Goal: Task Accomplishment & Management: Manage account settings

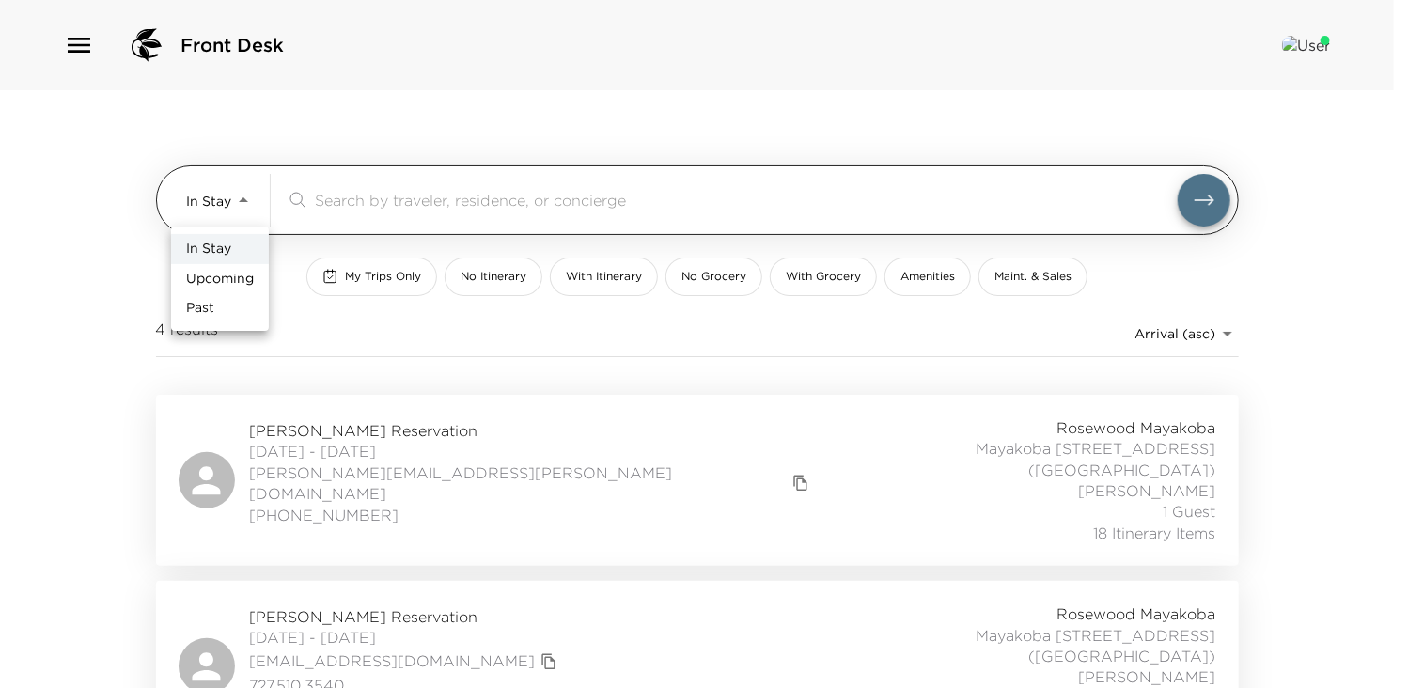
click at [241, 202] on body "Front Desk In Stay In-Stay ​ My Trips Only No Itinerary With Itinerary No Groce…" at bounding box center [704, 344] width 1408 height 688
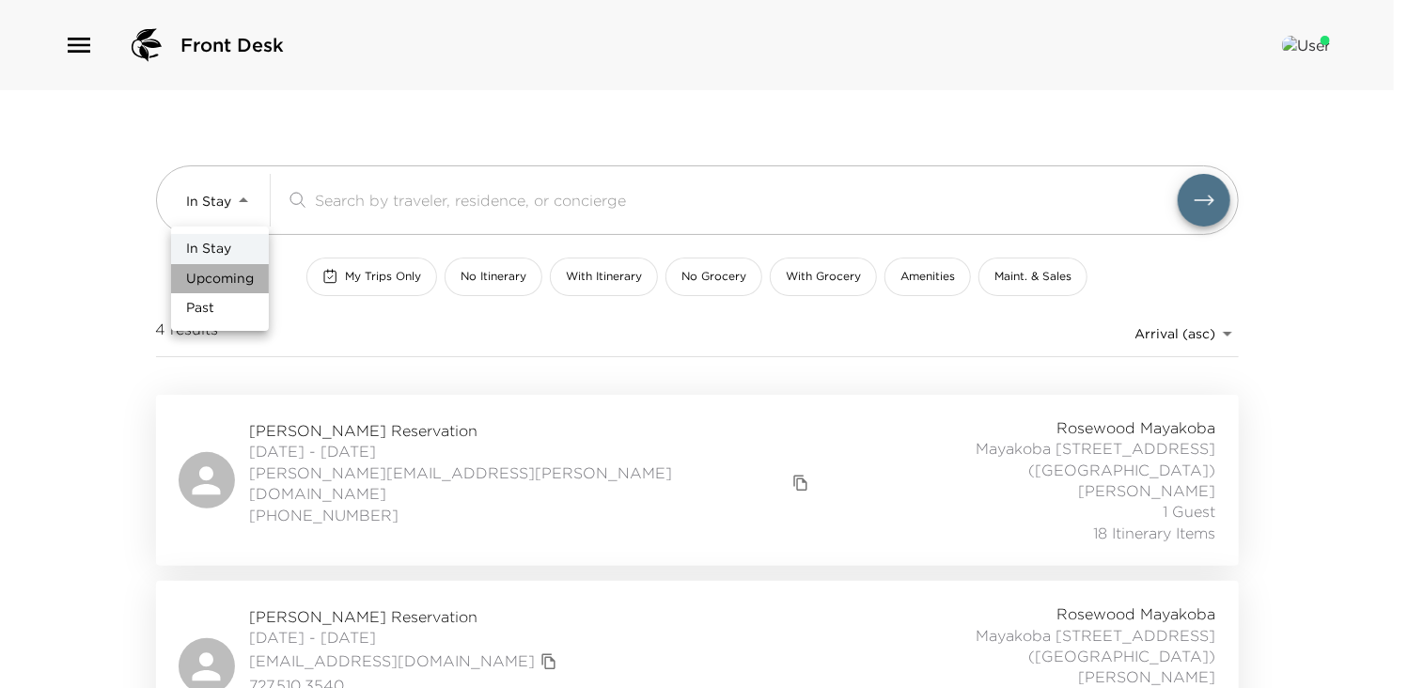
click at [226, 275] on span "Upcoming" at bounding box center [220, 279] width 68 height 19
type input "Upcoming"
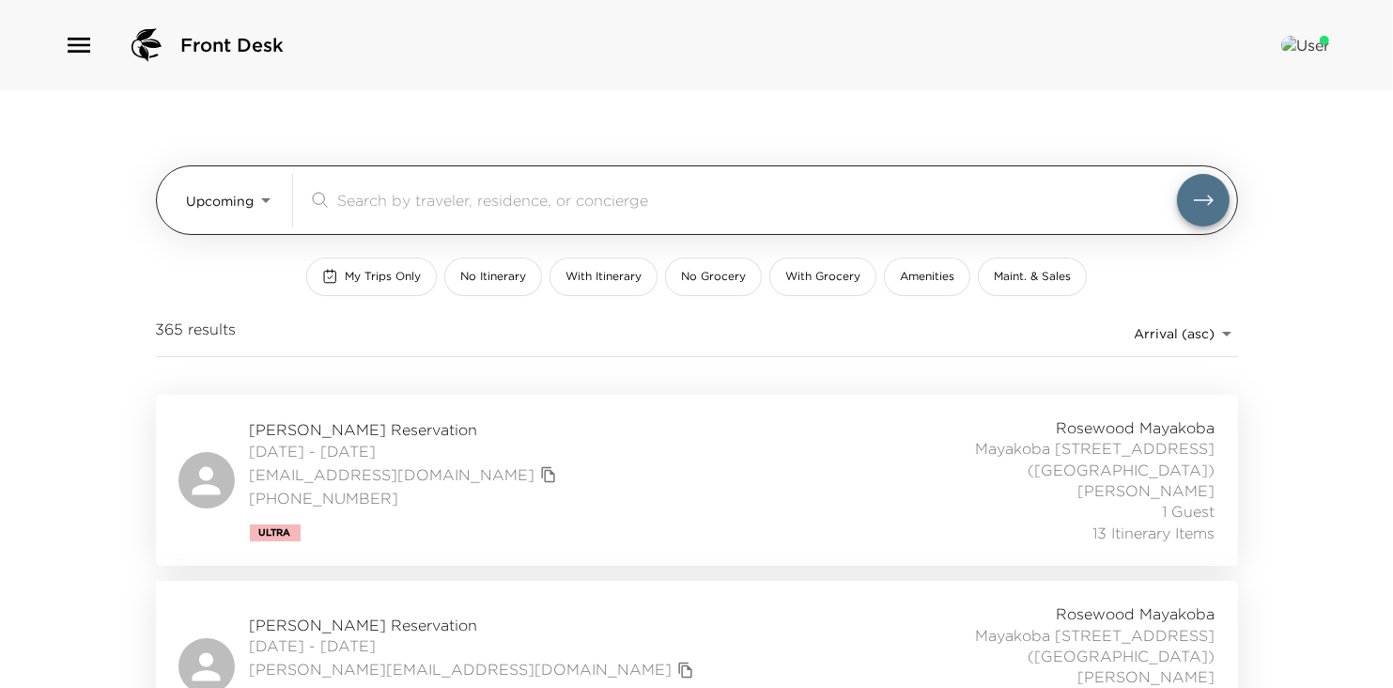
click at [398, 201] on input "search" at bounding box center [757, 200] width 840 height 22
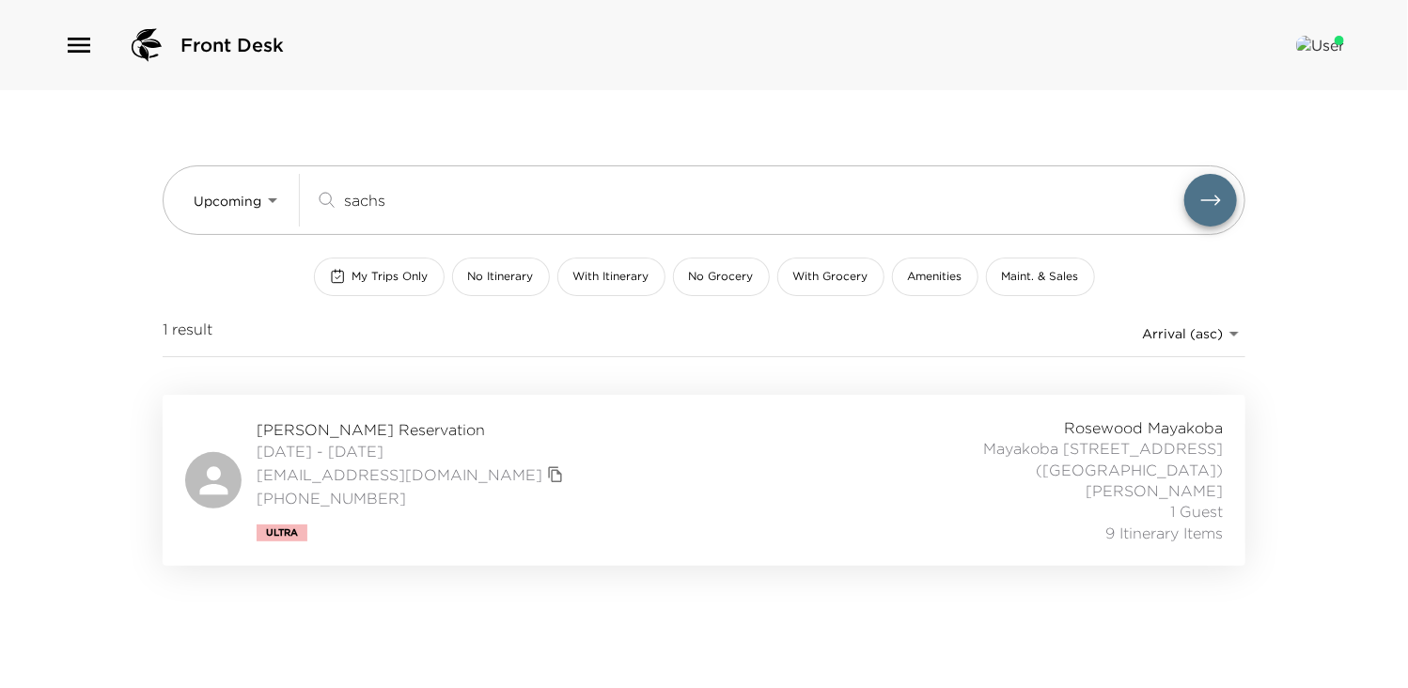
type input "sachs"
click at [355, 424] on span "[PERSON_NAME] Reservation" at bounding box center [413, 429] width 312 height 21
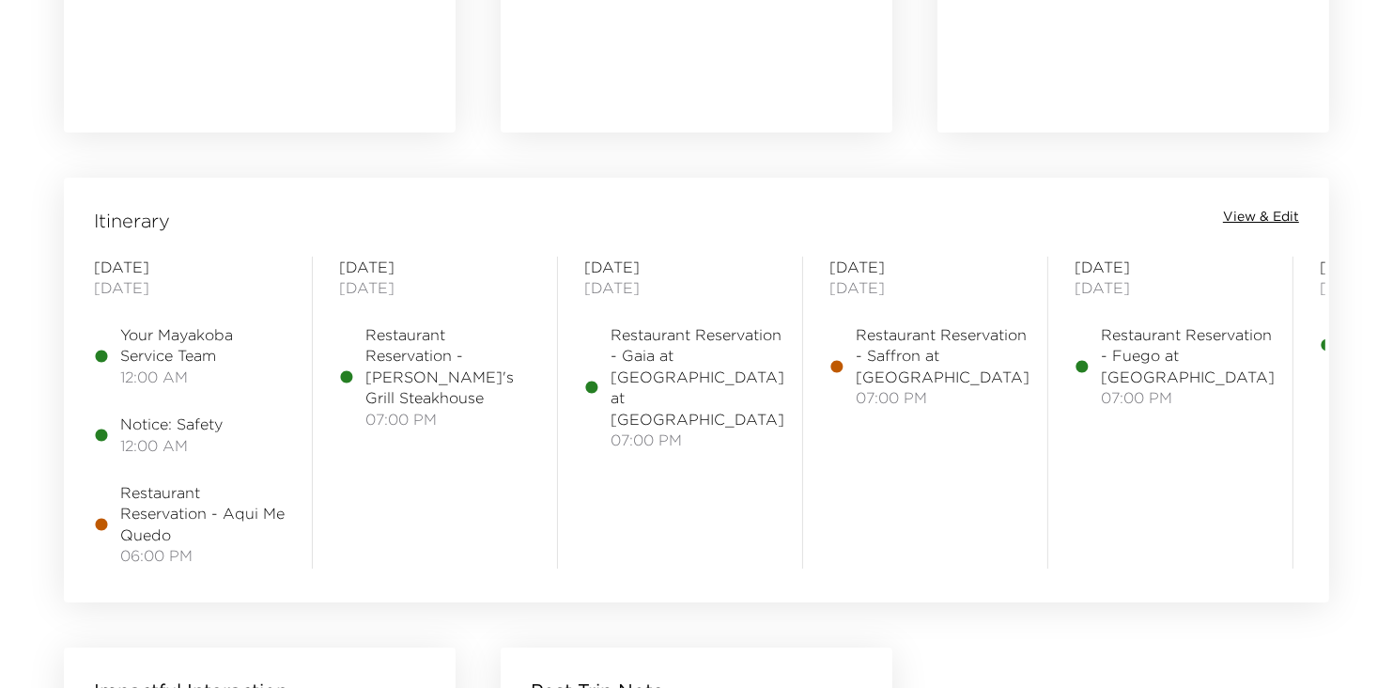
scroll to position [1452, 0]
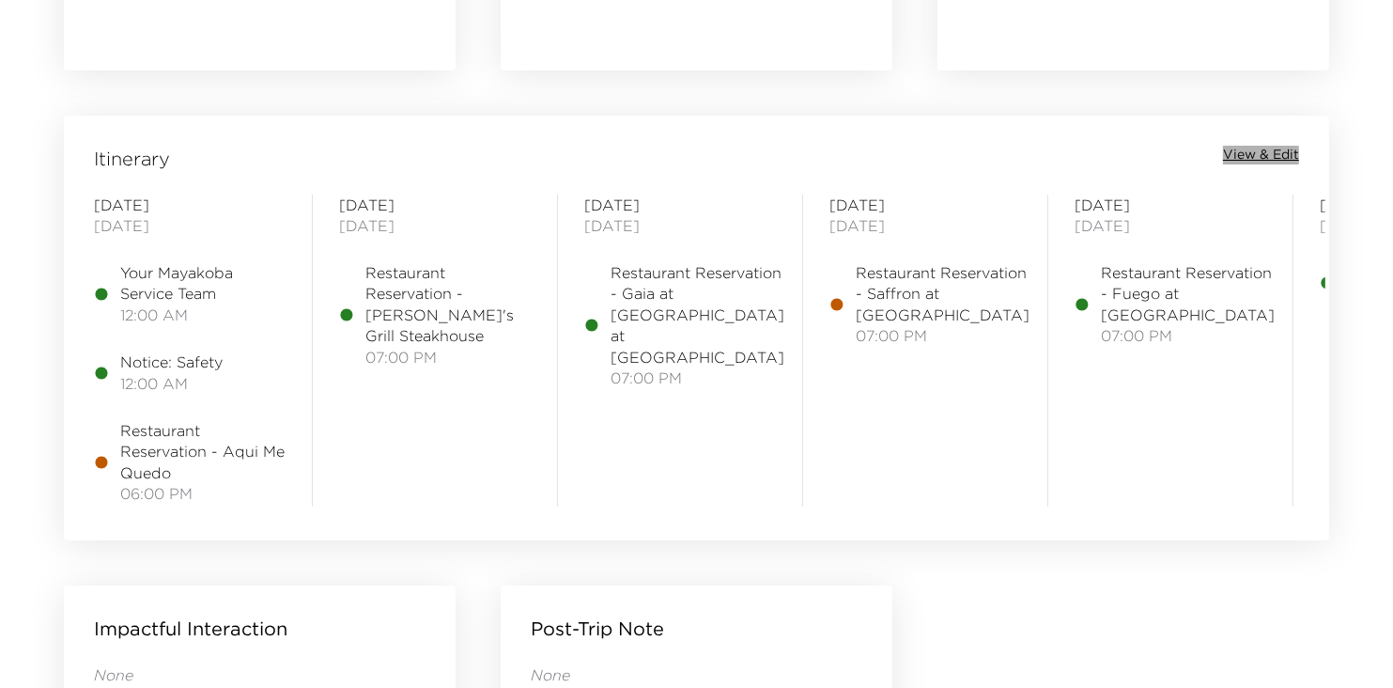
click at [1259, 154] on span "View & Edit" at bounding box center [1261, 155] width 76 height 19
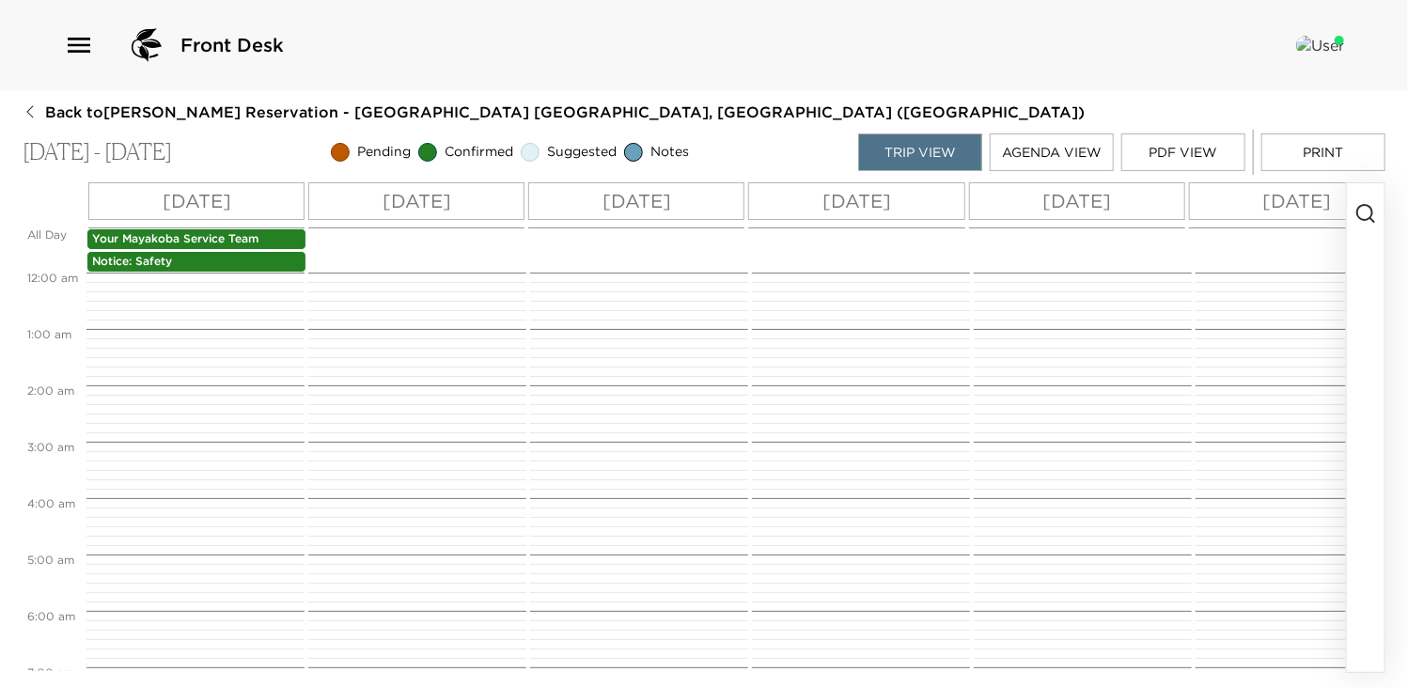
scroll to position [925, 0]
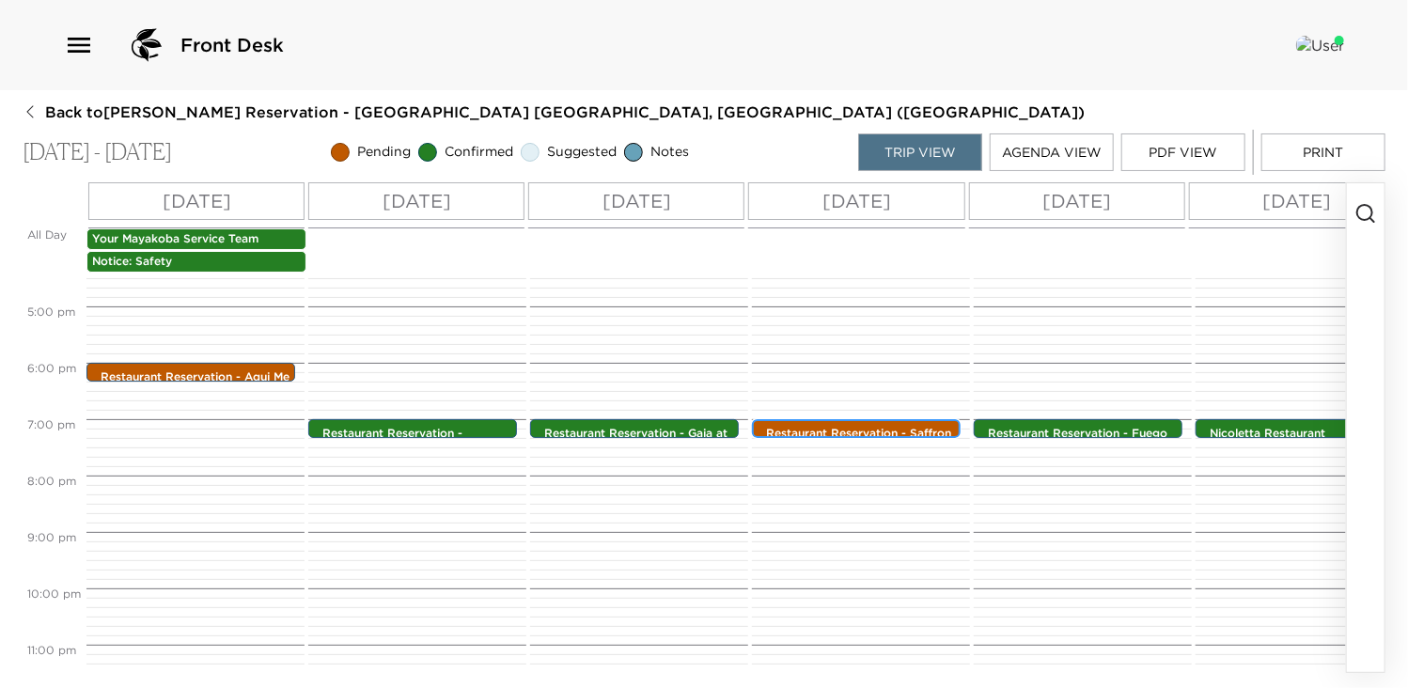
click at [872, 428] on p "Restaurant Reservation - Saffron at Banyan Tree" at bounding box center [861, 442] width 190 height 32
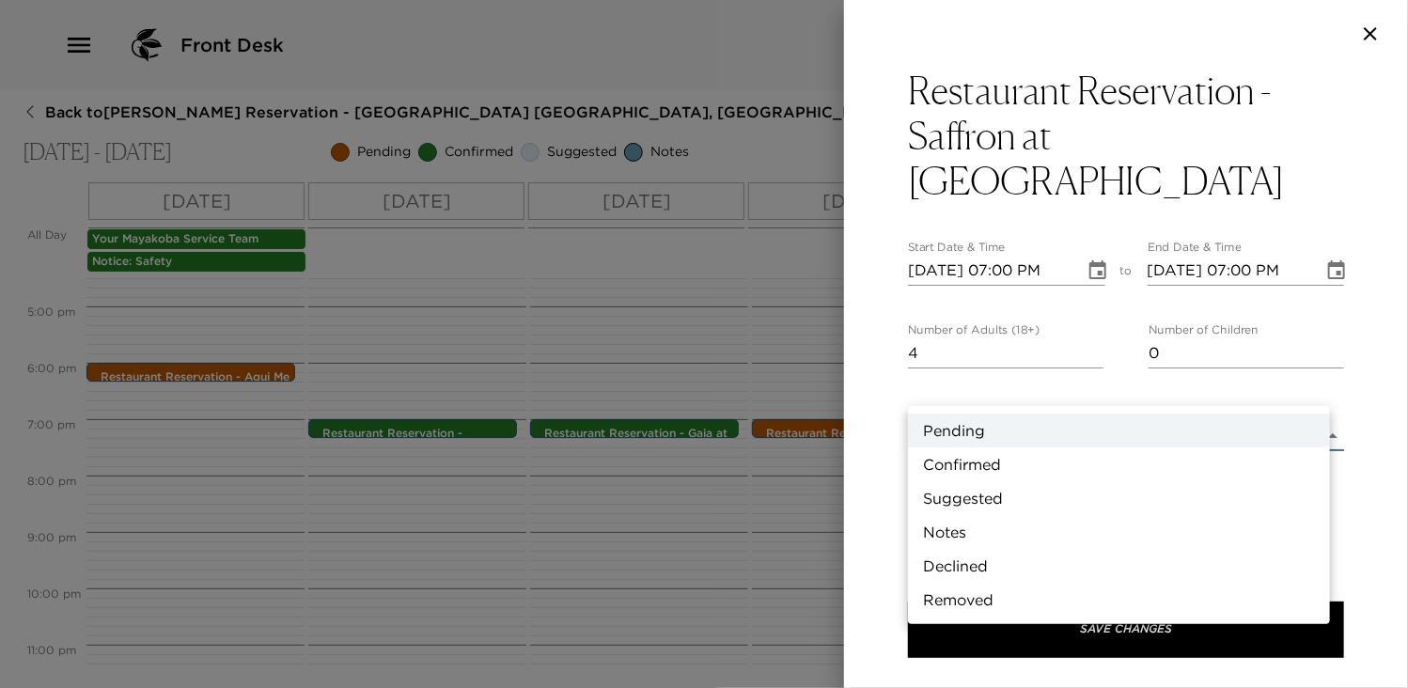
click at [1313, 390] on body "Front Desk Back to Gene Sachs Reservation - Mayakoba 809 Riviera Maya, Mexico (…" at bounding box center [704, 344] width 1408 height 688
click at [981, 461] on li "Confirmed" at bounding box center [1119, 464] width 422 height 34
type input "Confirmed"
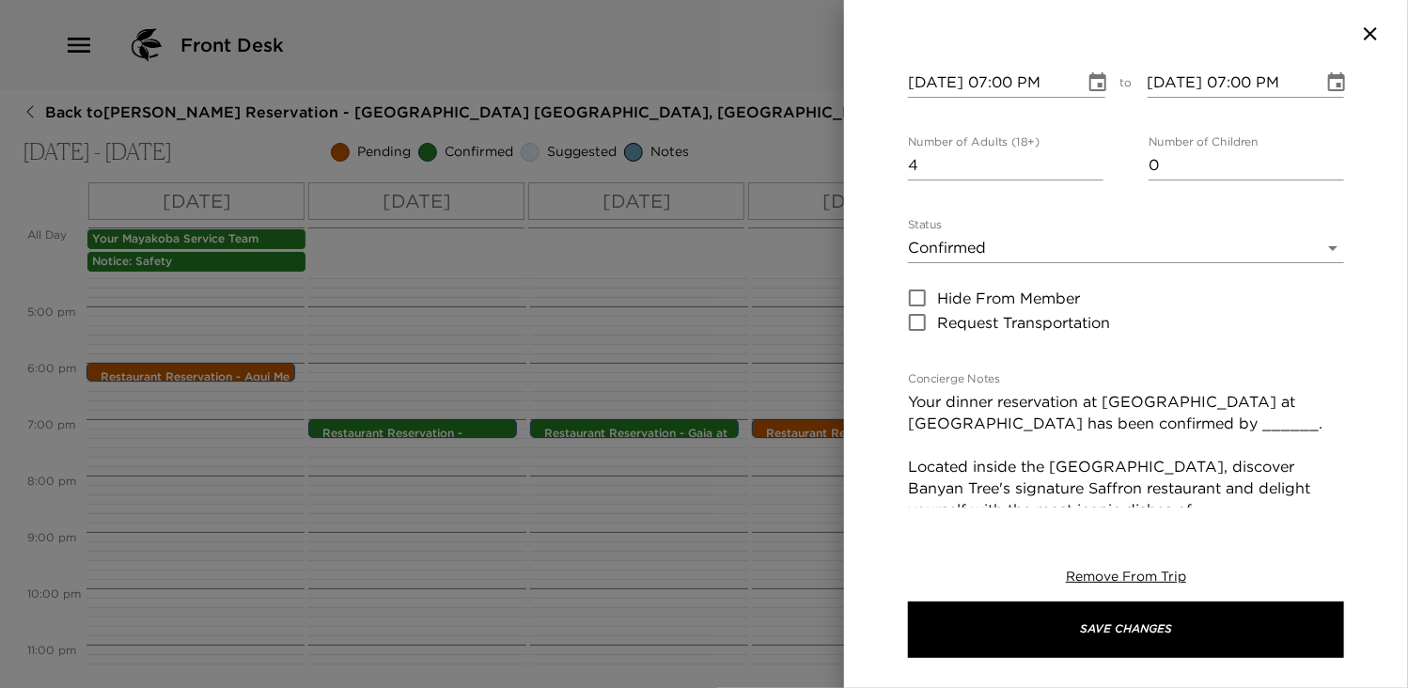
scroll to position [237, 0]
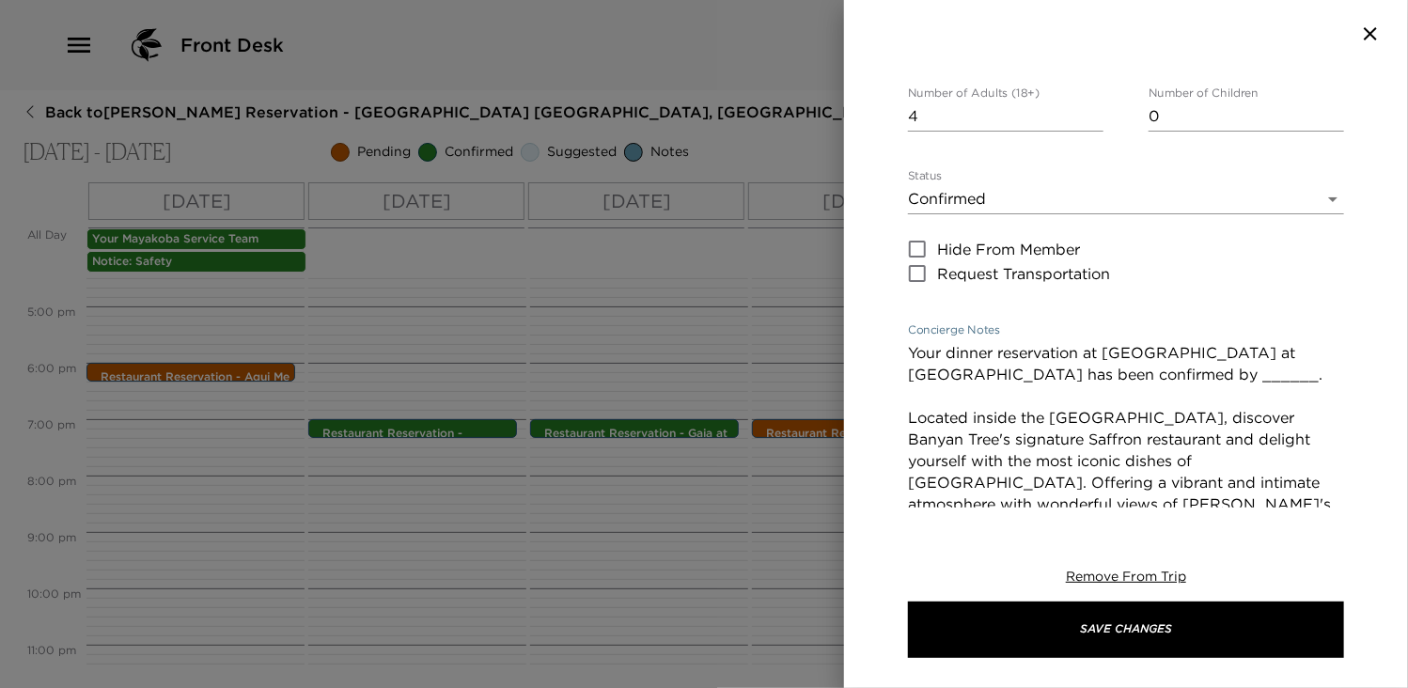
click at [1263, 342] on textarea "Your dinner reservation at Saffron Restaurant at Banyan Tree hotel has been con…" at bounding box center [1126, 493] width 436 height 303
click at [1250, 342] on textarea "Your dinner reservation at Saffron Restaurant at Banyan Tree hotel has been con…" at bounding box center [1126, 493] width 436 height 303
click at [1210, 342] on textarea "Your dinner reservation at Saffron Restaurant at Banyan Tree hotel has been con…" at bounding box center [1126, 493] width 436 height 303
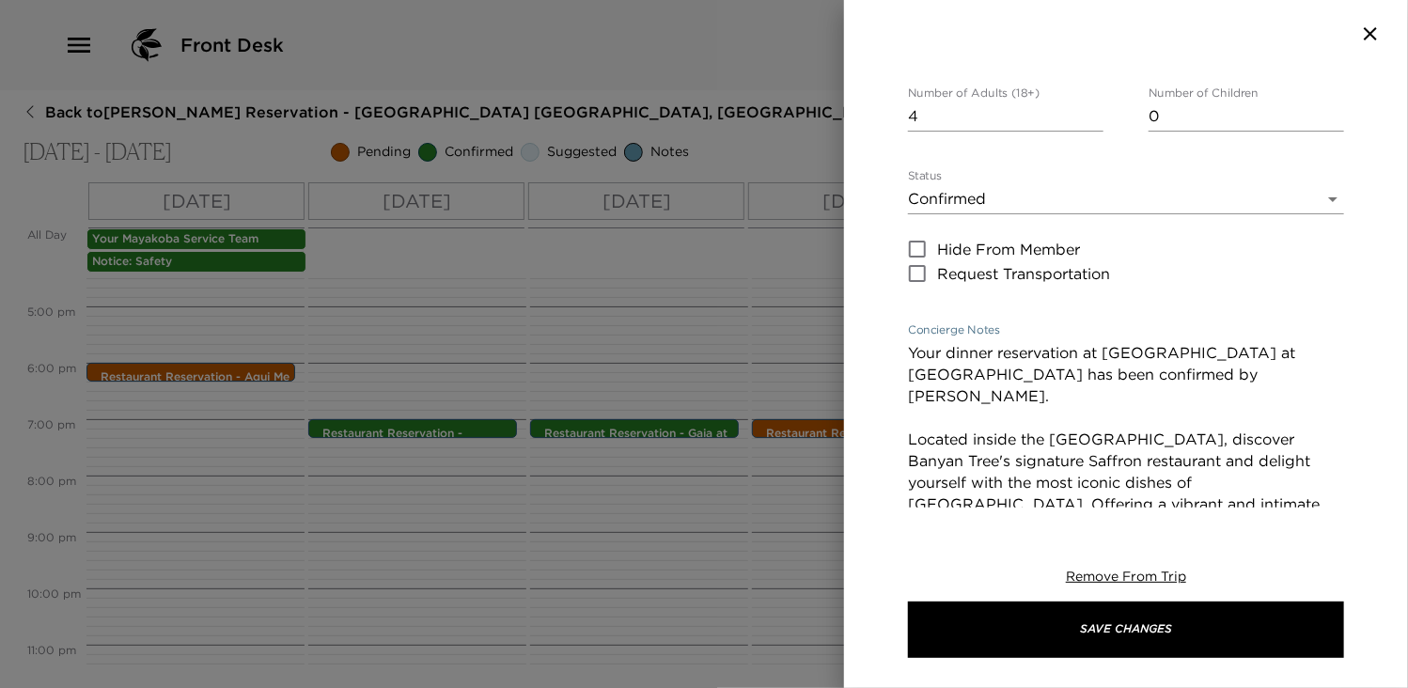
type textarea "Your dinner reservation at Saffron Restaurant at Banyan Tree hotel has been con…"
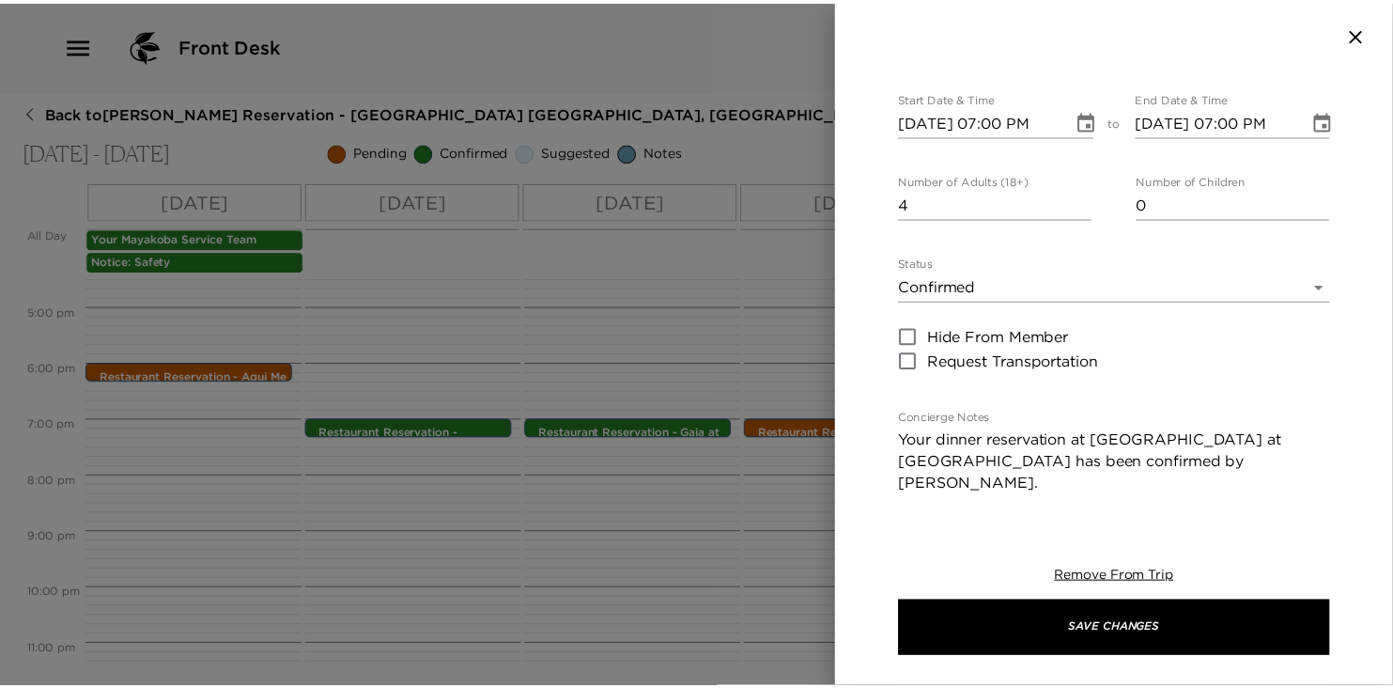
scroll to position [113, 0]
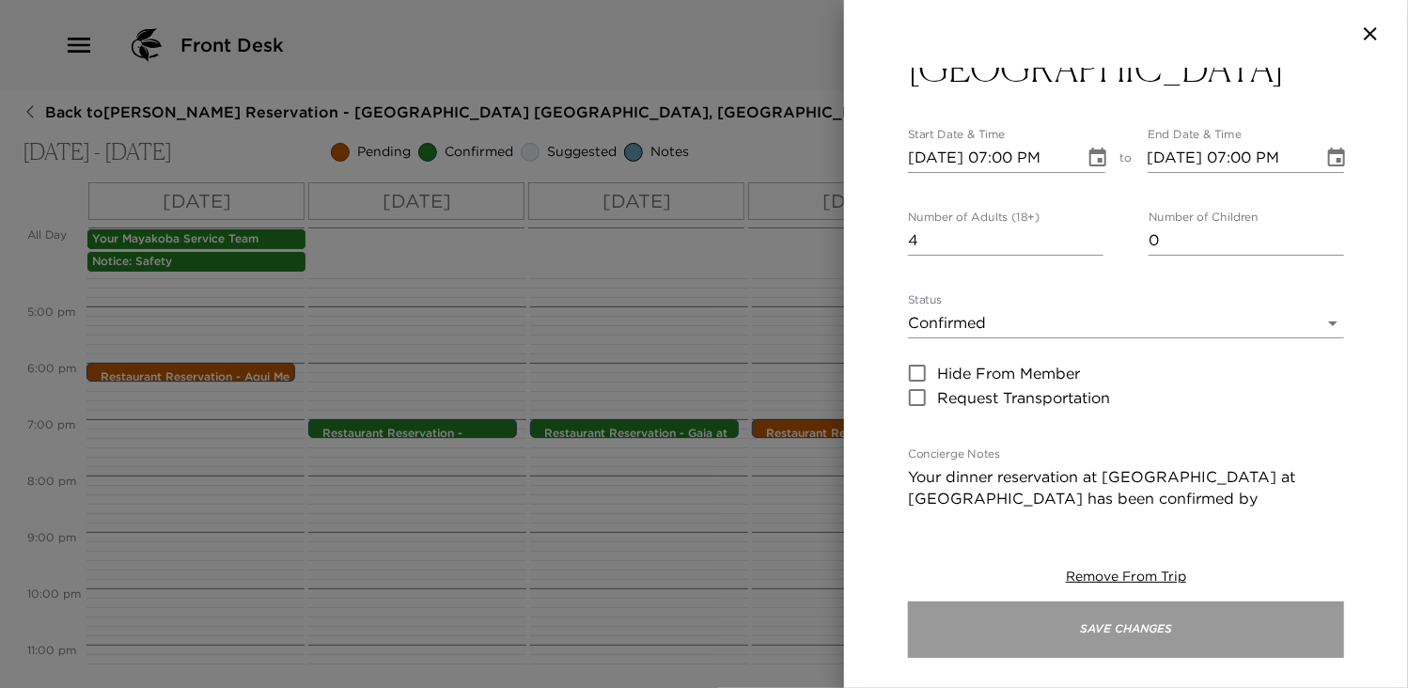
click at [1120, 626] on button "Save Changes" at bounding box center [1126, 629] width 436 height 56
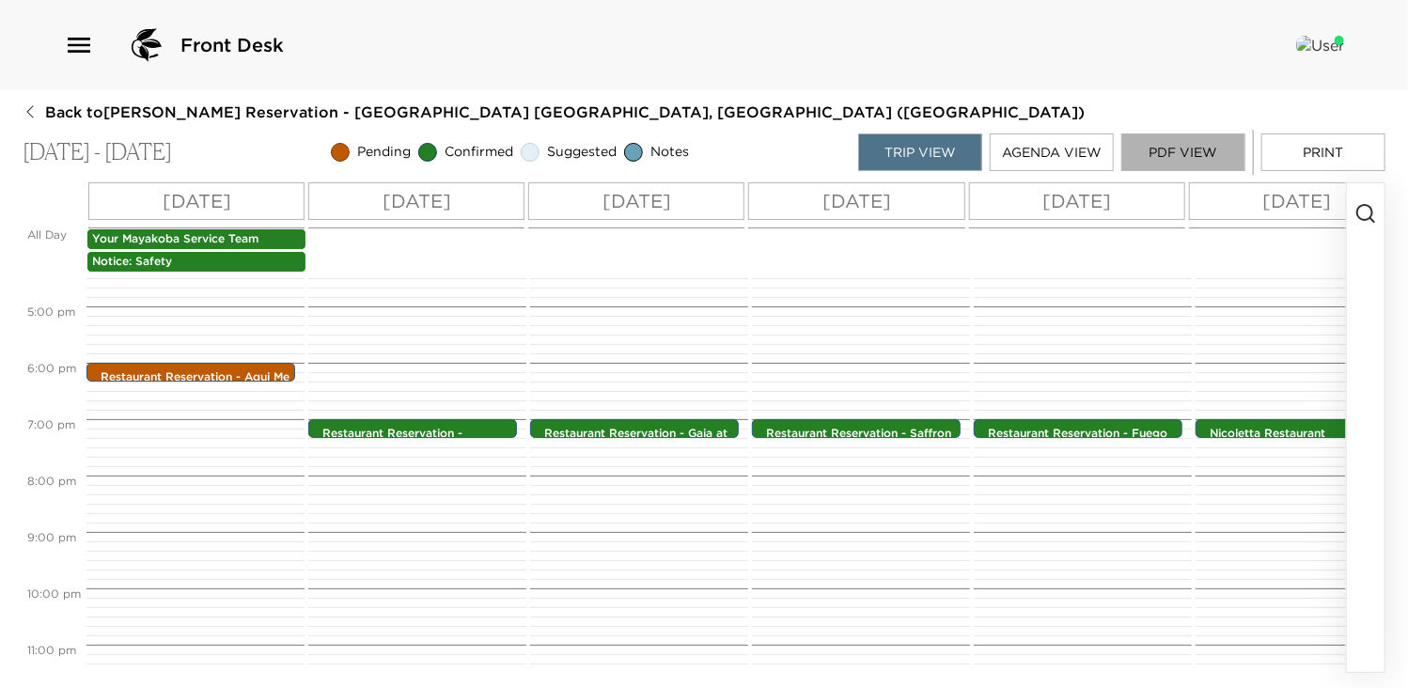
click at [1193, 149] on button "PDF View" at bounding box center [1183, 152] width 124 height 38
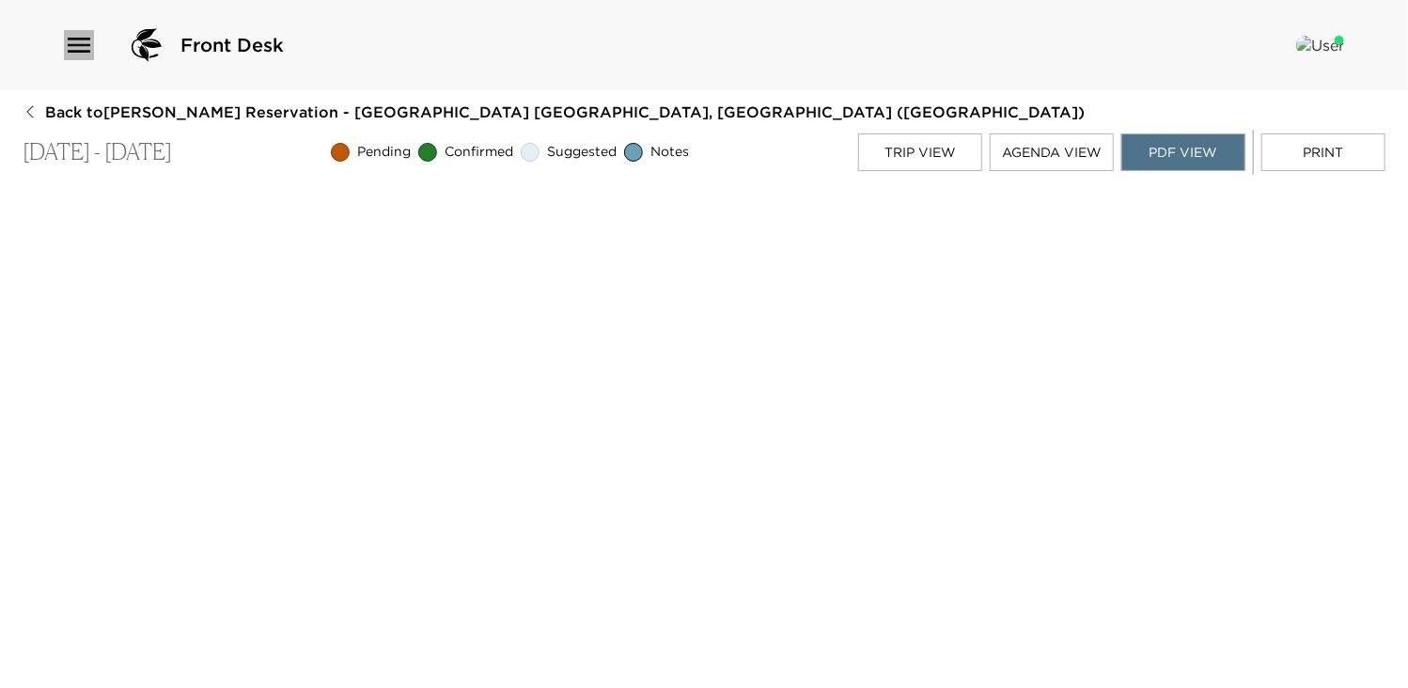
click at [71, 40] on icon "button" at bounding box center [79, 45] width 30 height 30
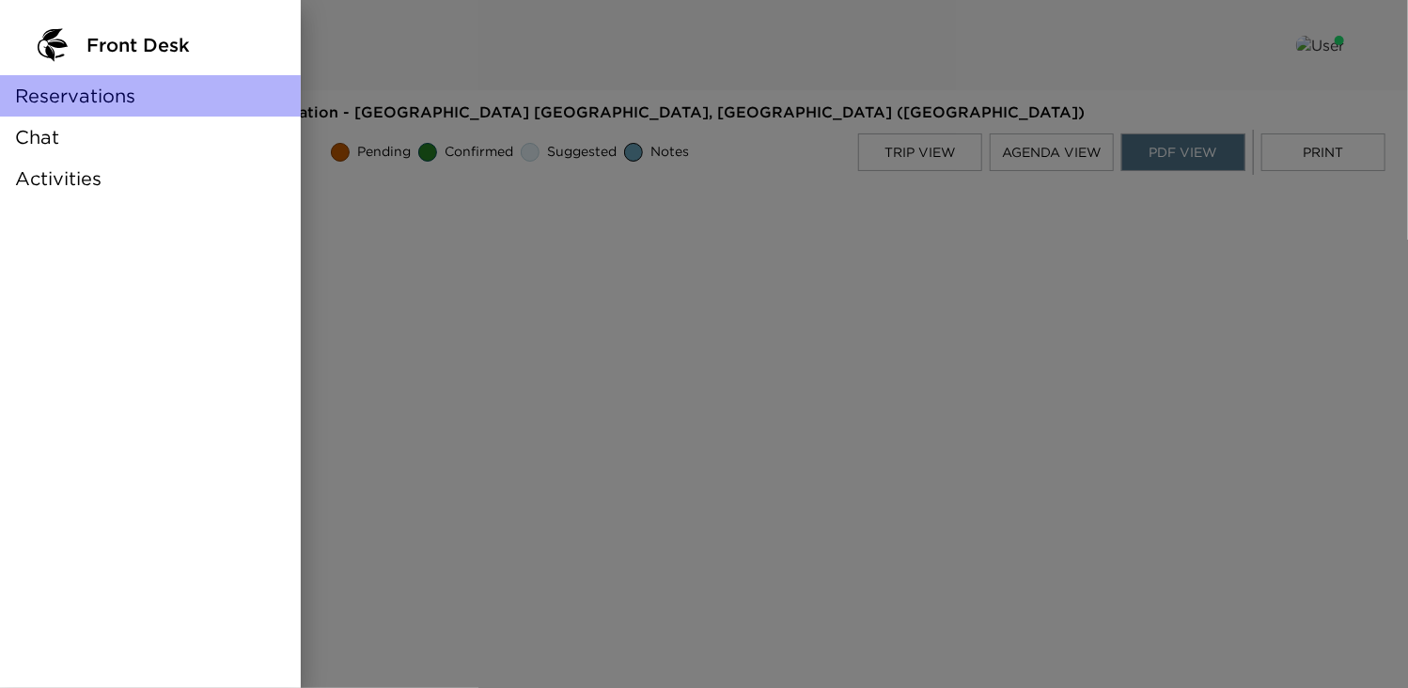
click at [116, 97] on span "Reservations" at bounding box center [75, 96] width 120 height 26
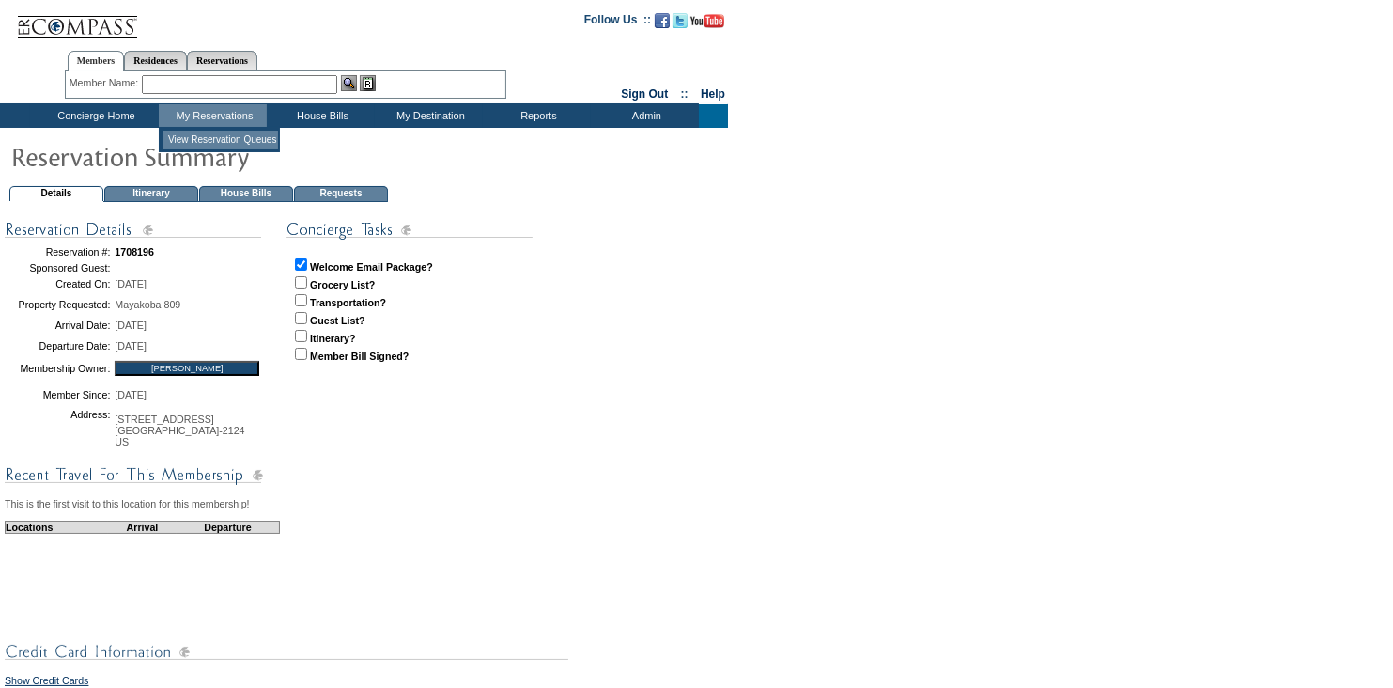
click at [237, 142] on td "View Reservation Queues" at bounding box center [220, 140] width 115 height 18
